Goal: Browse casually: Explore the website without a specific task or goal

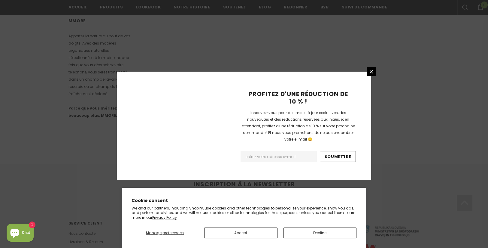
scroll to position [383, 0]
